Goal: Task Accomplishment & Management: Complete application form

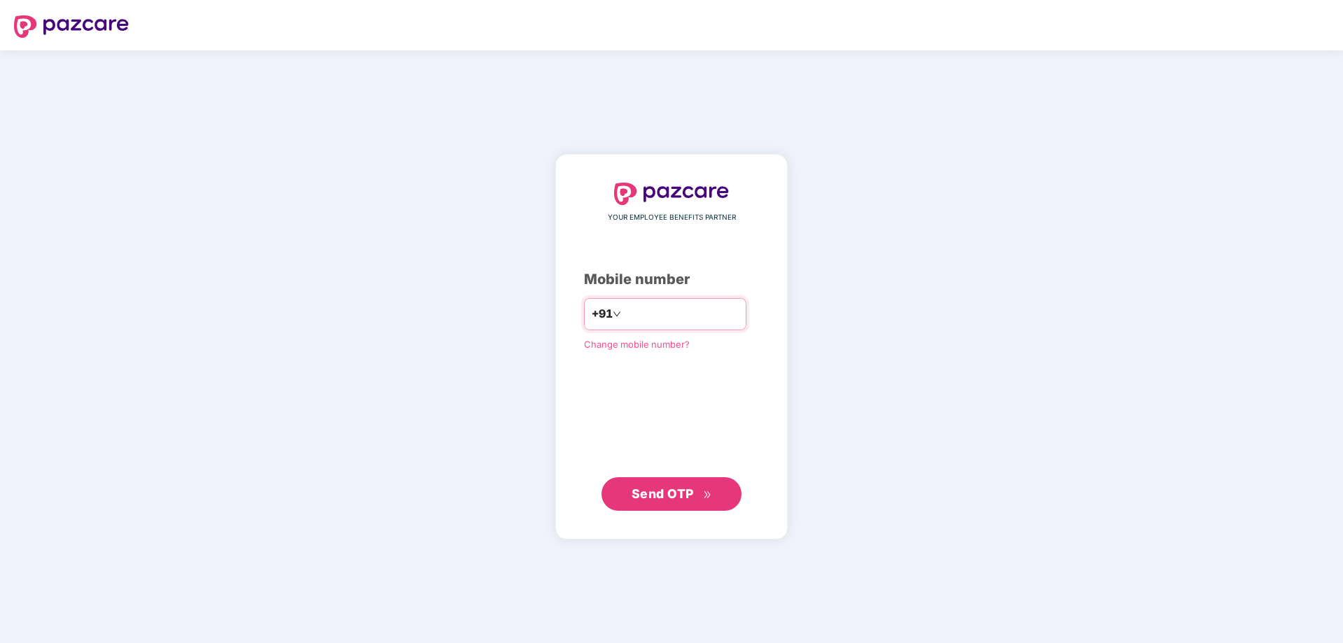
click at [624, 311] on input "number" at bounding box center [681, 314] width 115 height 22
type input "**********"
click at [684, 489] on span "Send OTP" at bounding box center [662, 493] width 62 height 15
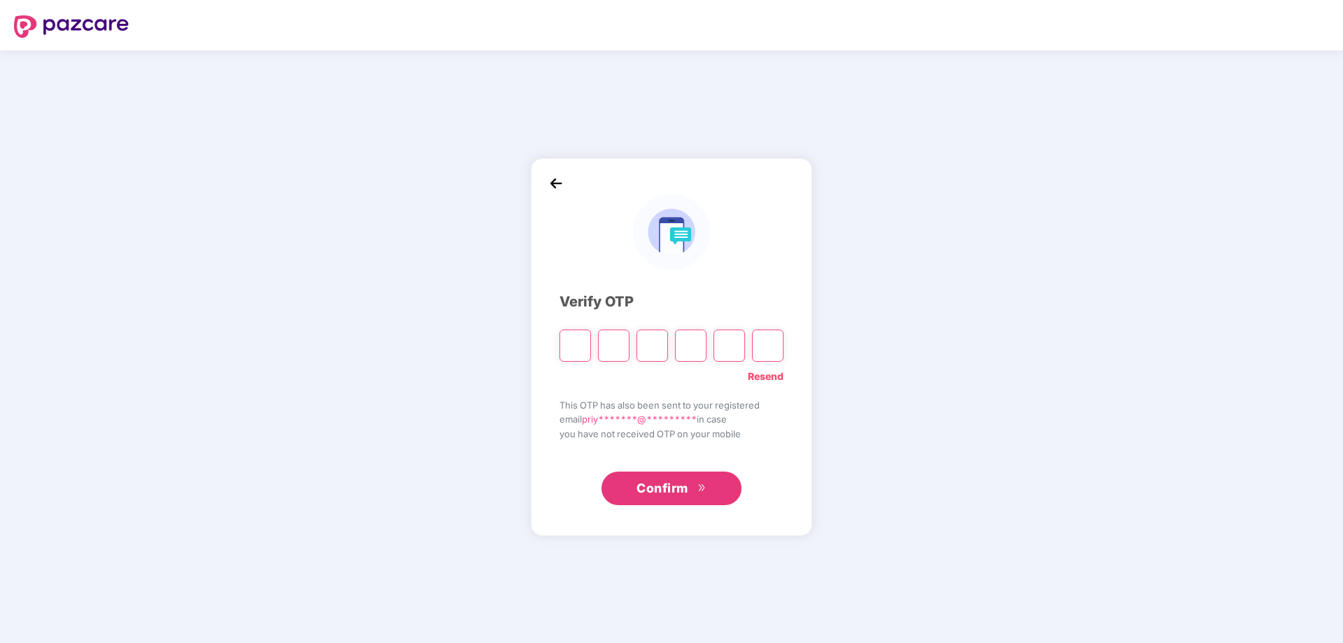
type input "*"
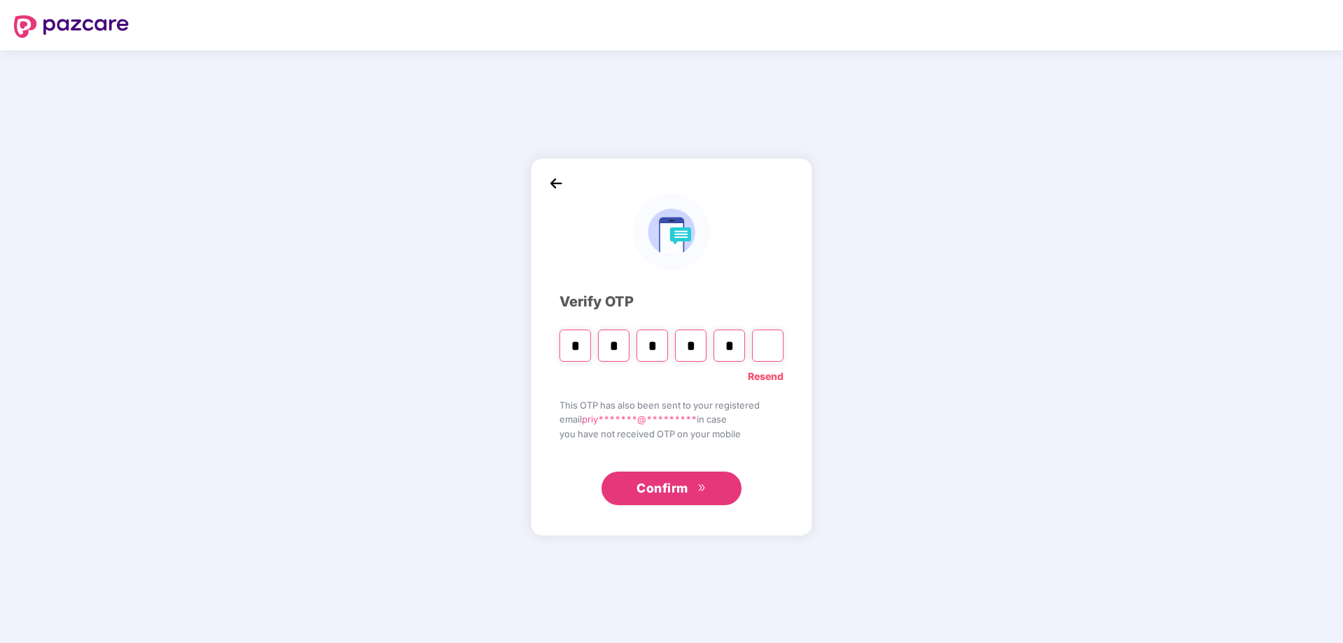
type input "*"
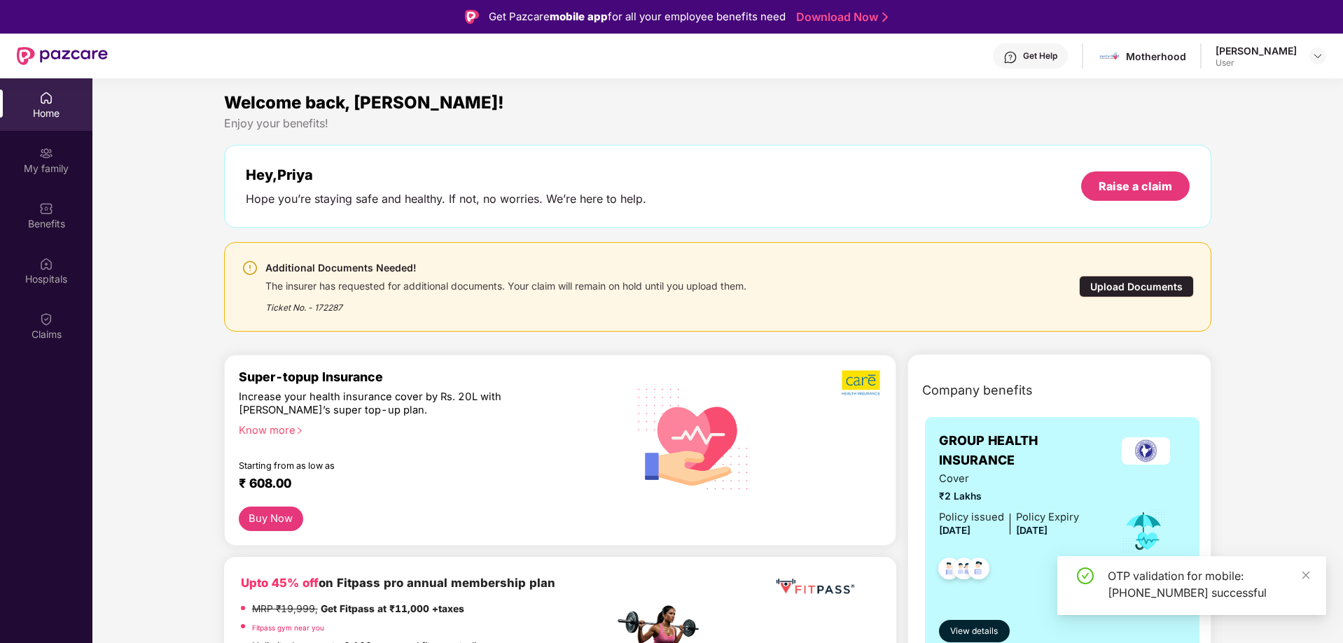
click at [1142, 281] on div "Upload Documents" at bounding box center [1136, 287] width 115 height 22
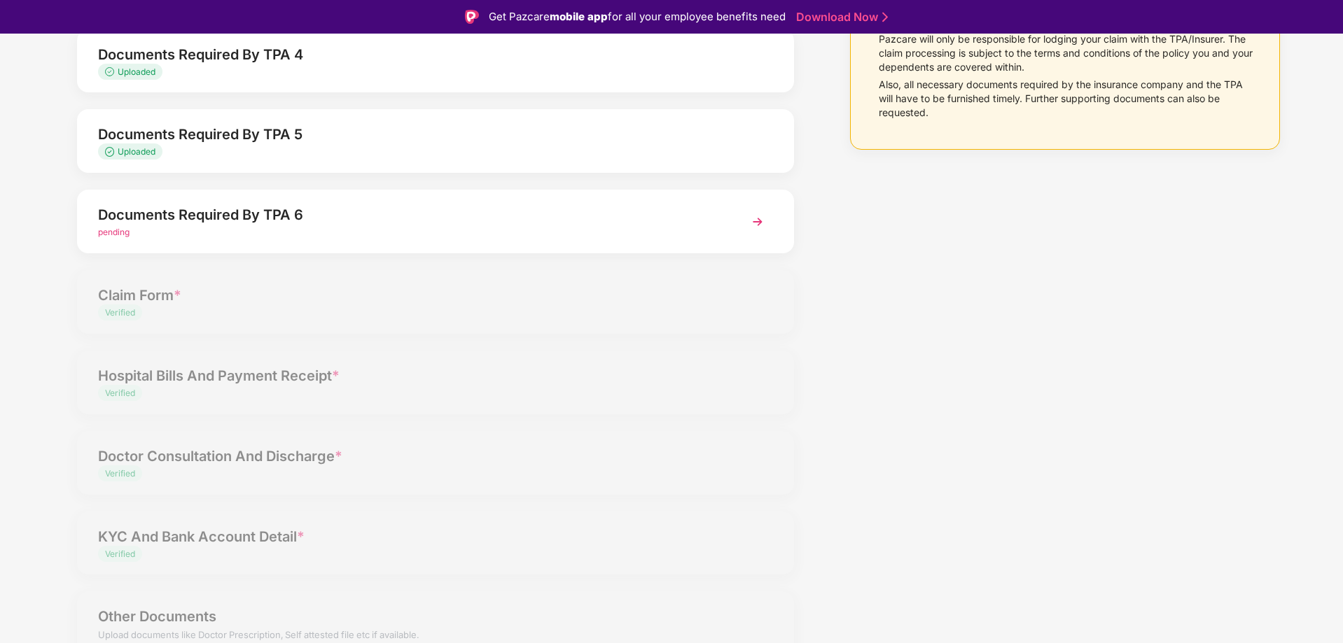
scroll to position [354, 0]
click at [113, 230] on span "pending" at bounding box center [113, 231] width 31 height 10
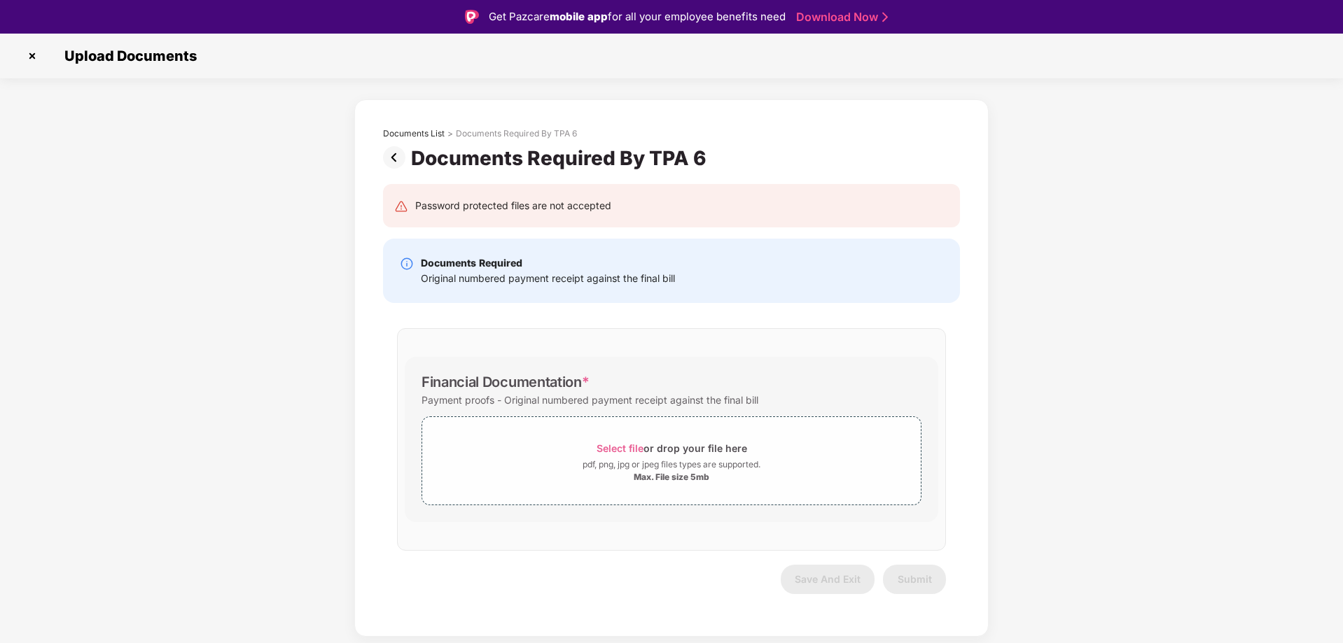
click at [475, 271] on div "Original numbered payment receipt against the final bill" at bounding box center [548, 278] width 254 height 15
click at [624, 447] on span "Select file" at bounding box center [619, 448] width 47 height 12
click at [1060, 507] on div "Documents List > Documents Required By TPA 6 Documents Required By TPA 6 Passwo…" at bounding box center [671, 400] width 1343 height 603
click at [612, 452] on span "Select file" at bounding box center [619, 448] width 47 height 12
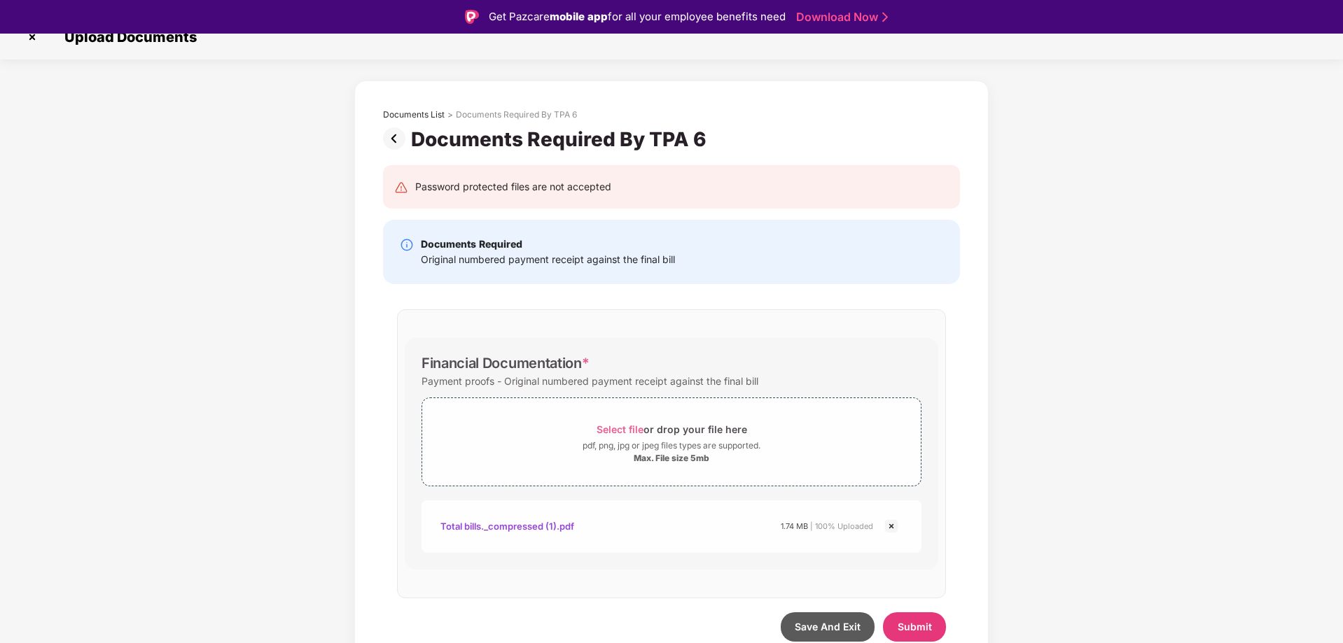
scroll to position [27, 0]
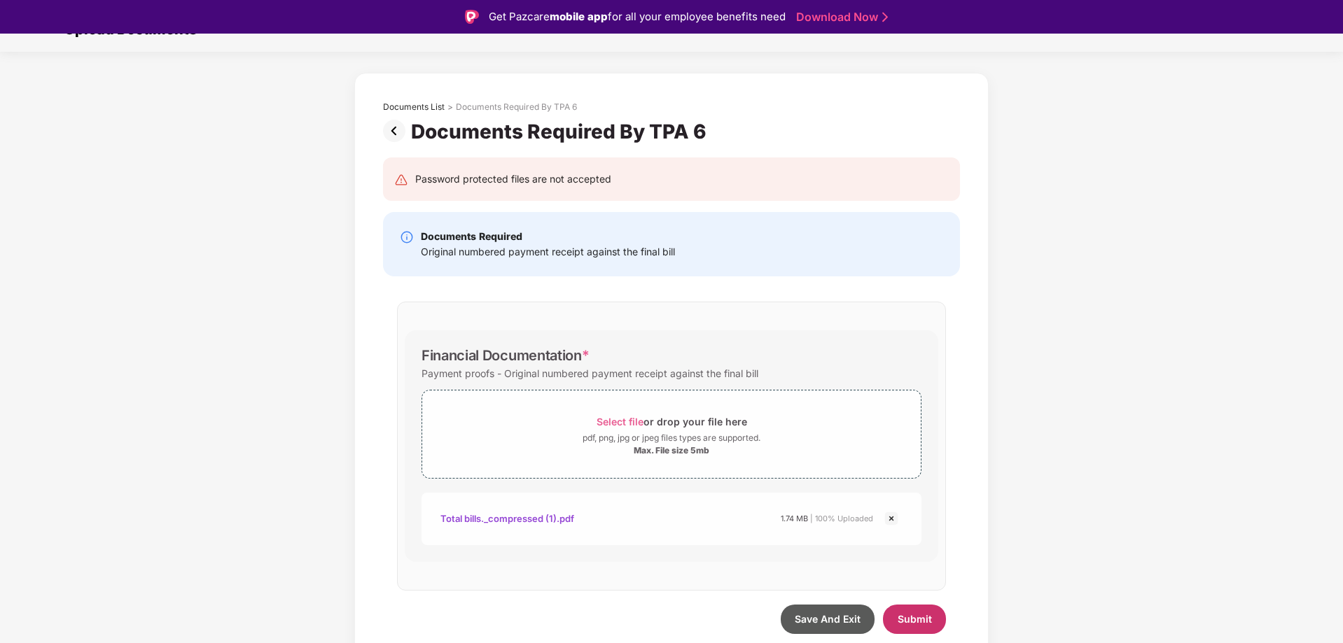
click at [915, 619] on span "Submit" at bounding box center [914, 619] width 34 height 12
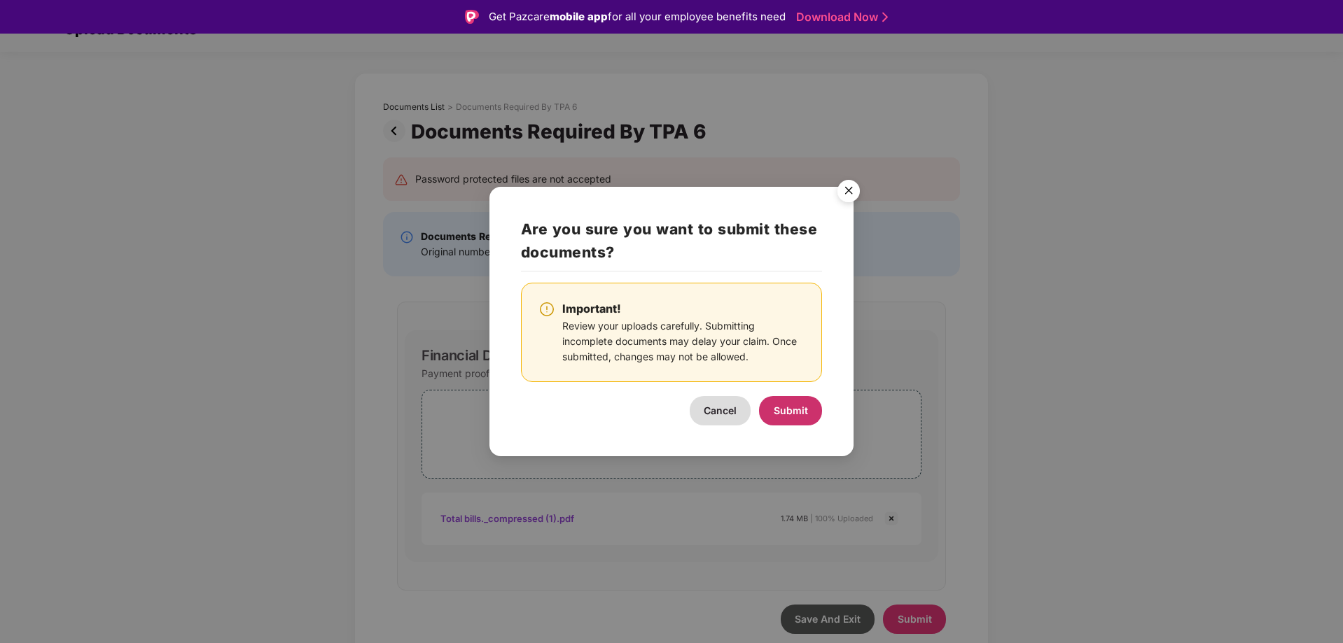
click at [800, 420] on button "Submit" at bounding box center [790, 410] width 63 height 29
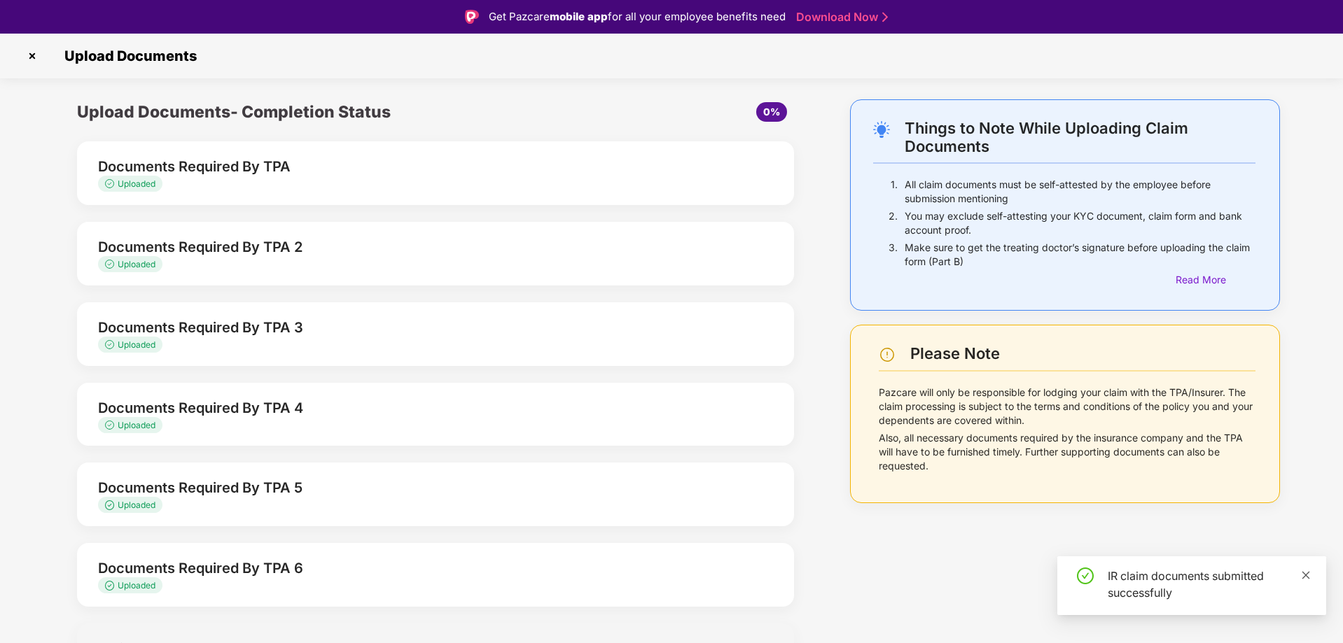
click at [1306, 575] on icon "close" at bounding box center [1306, 575] width 8 height 8
click at [34, 55] on img at bounding box center [32, 56] width 22 height 22
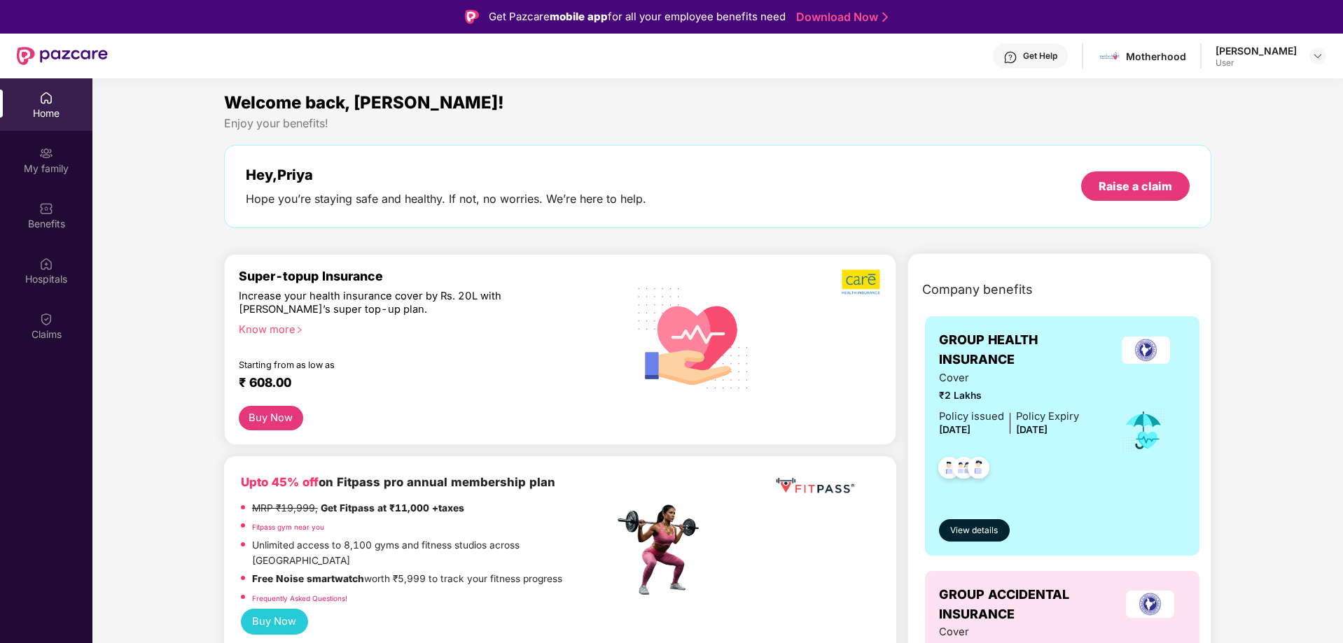
drag, startPoint x: 40, startPoint y: 105, endPoint x: 248, endPoint y: 101, distance: 207.9
click at [41, 105] on div "Home" at bounding box center [46, 104] width 92 height 52
click at [1313, 52] on img at bounding box center [1317, 55] width 11 height 11
click at [1186, 89] on div "Logout" at bounding box center [1252, 89] width 182 height 27
